Goal: Navigation & Orientation: Understand site structure

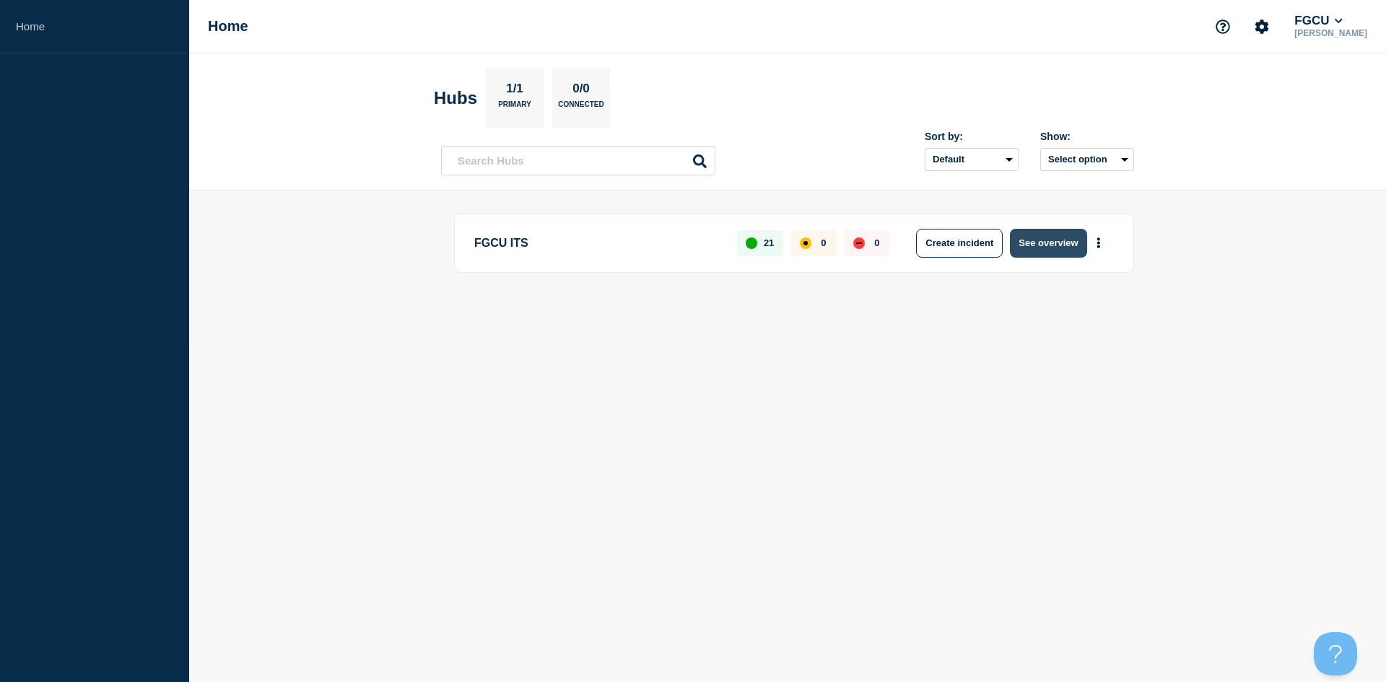
click at [1040, 245] on button "See overview" at bounding box center [1048, 243] width 77 height 29
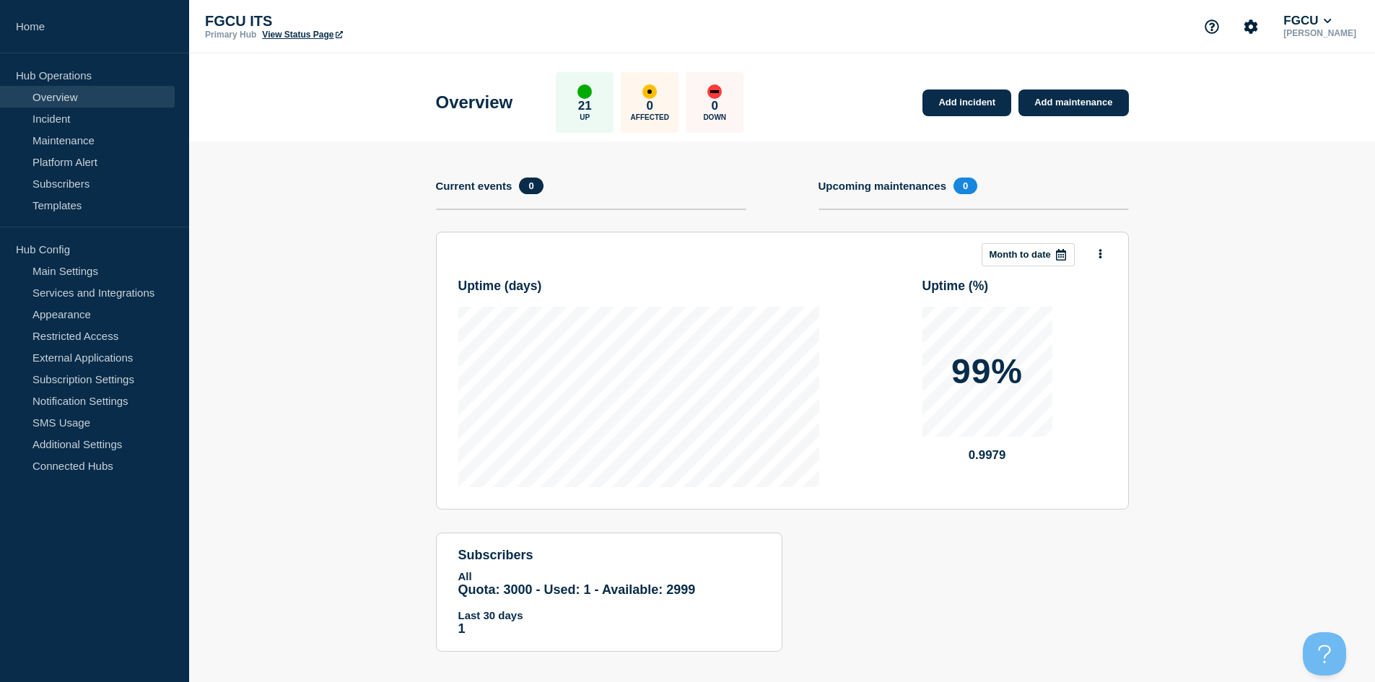
click at [284, 35] on link "View Status Page" at bounding box center [302, 35] width 80 height 10
click at [918, 196] on section "Upcoming maintenances 0" at bounding box center [974, 205] width 310 height 54
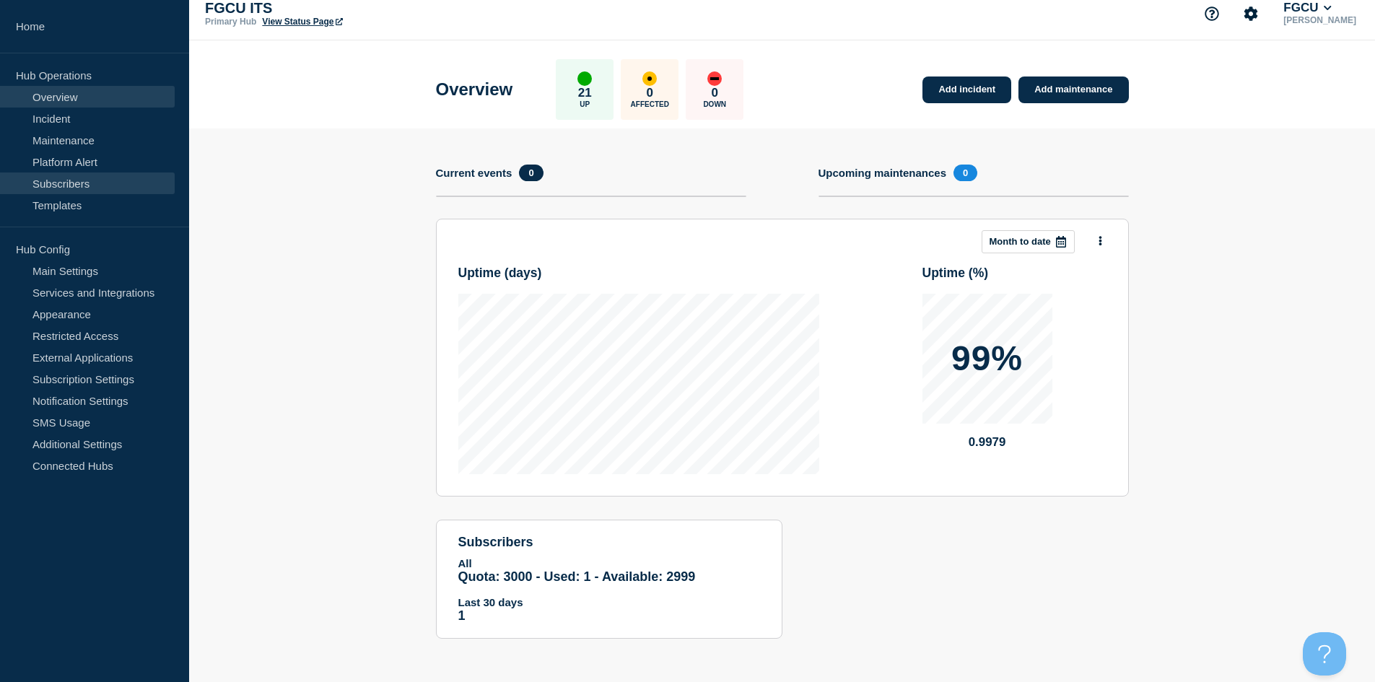
click at [72, 179] on link "Subscribers" at bounding box center [87, 184] width 175 height 22
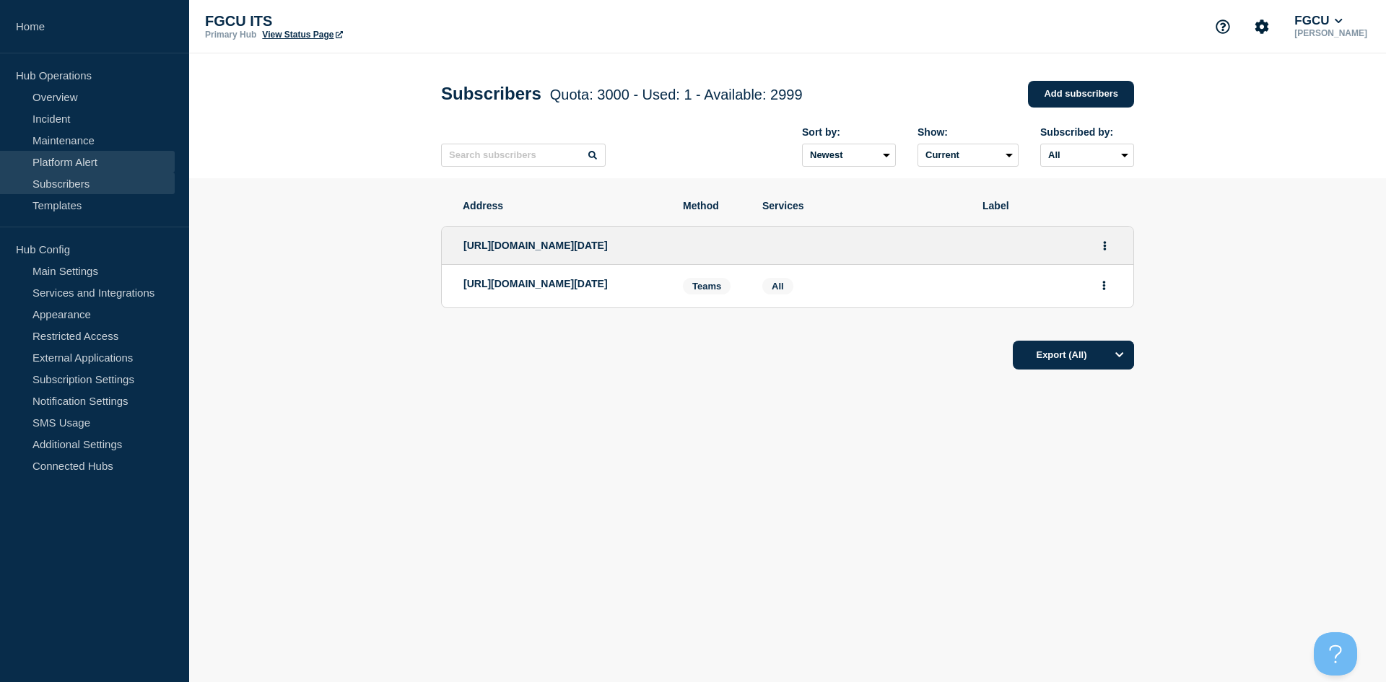
click at [98, 162] on link "Platform Alert" at bounding box center [87, 162] width 175 height 22
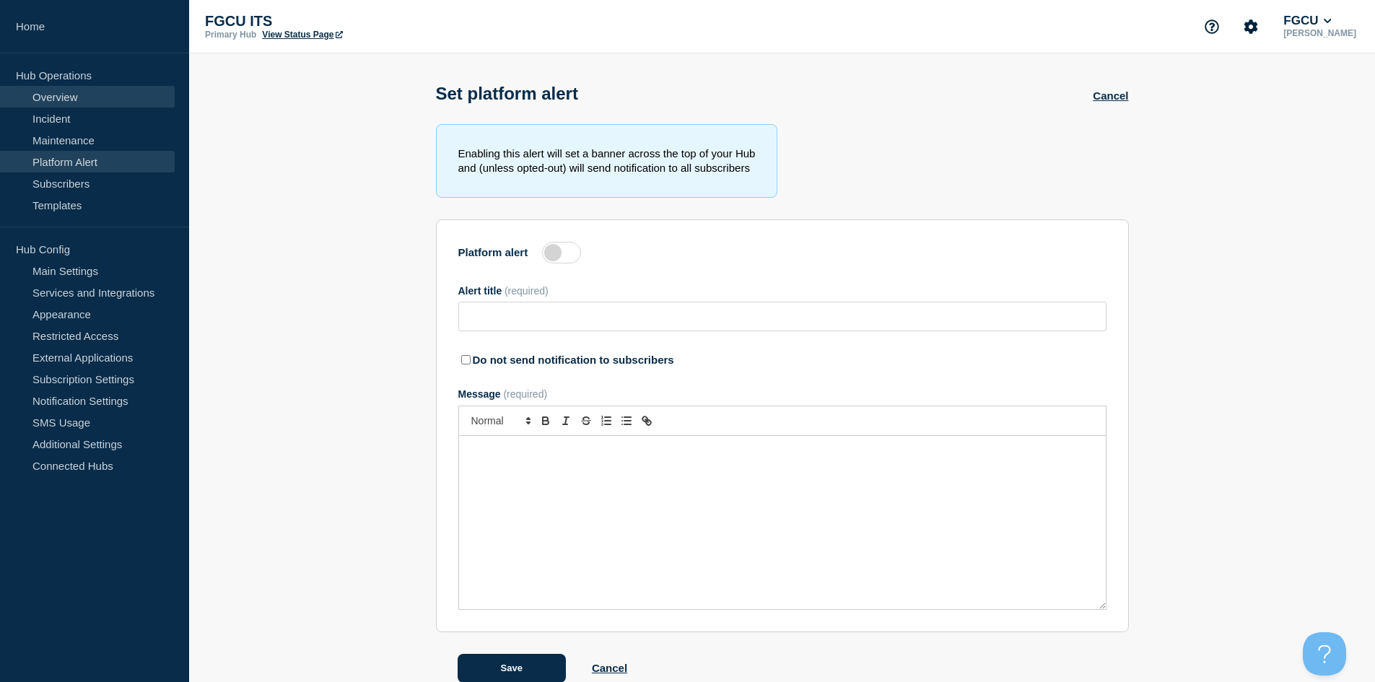
click at [125, 101] on link "Overview" at bounding box center [87, 97] width 175 height 22
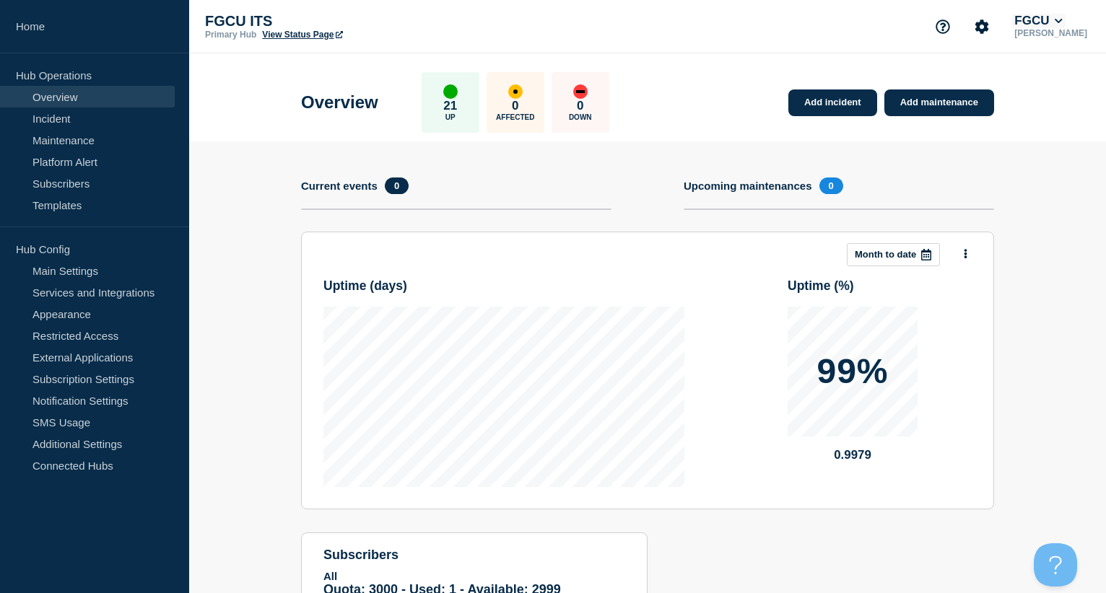
click at [1045, 23] on button "FGCU" at bounding box center [1038, 21] width 54 height 14
